Goal: Find specific page/section

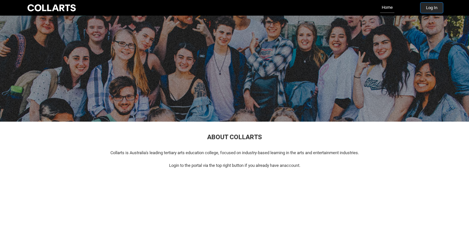
click at [430, 12] on button "Log In" at bounding box center [432, 8] width 22 height 10
click at [426, 8] on button "Log In" at bounding box center [432, 8] width 22 height 10
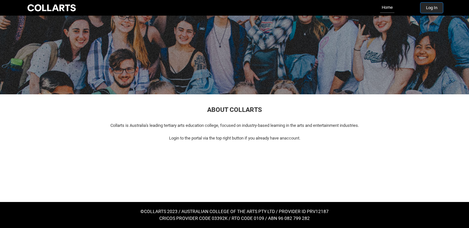
click at [432, 7] on button "Log In" at bounding box center [432, 8] width 22 height 10
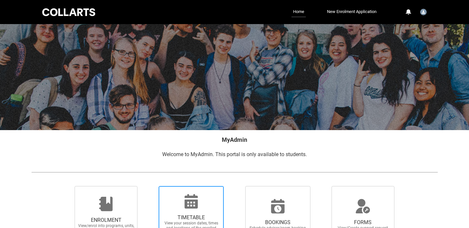
click at [181, 210] on span "TIMETABLE View your session dates, times and locations of the enrolled units" at bounding box center [191, 226] width 63 height 32
click at [151, 186] on input "TIMETABLE View your session dates, times and locations of the enrolled units" at bounding box center [150, 186] width 0 height 0
radio input "true"
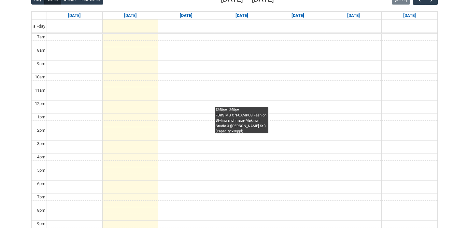
scroll to position [172, 0]
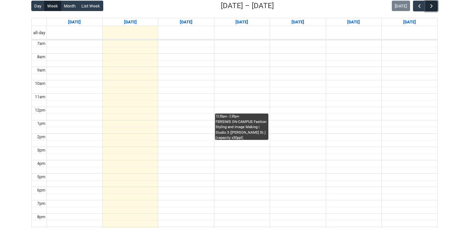
click at [433, 5] on span "button" at bounding box center [432, 6] width 7 height 7
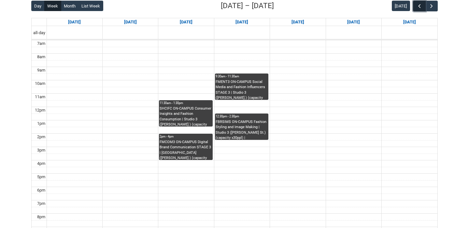
click at [416, 8] on button "button" at bounding box center [419, 6] width 12 height 11
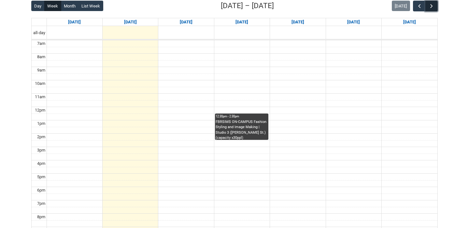
click at [436, 8] on button "button" at bounding box center [432, 6] width 12 height 11
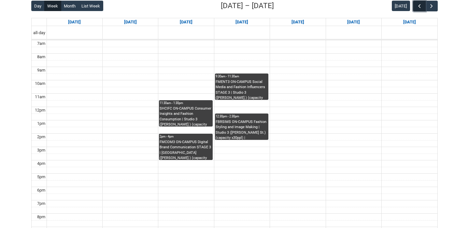
click at [419, 8] on span "button" at bounding box center [420, 6] width 7 height 7
